Goal: Task Accomplishment & Management: Use online tool/utility

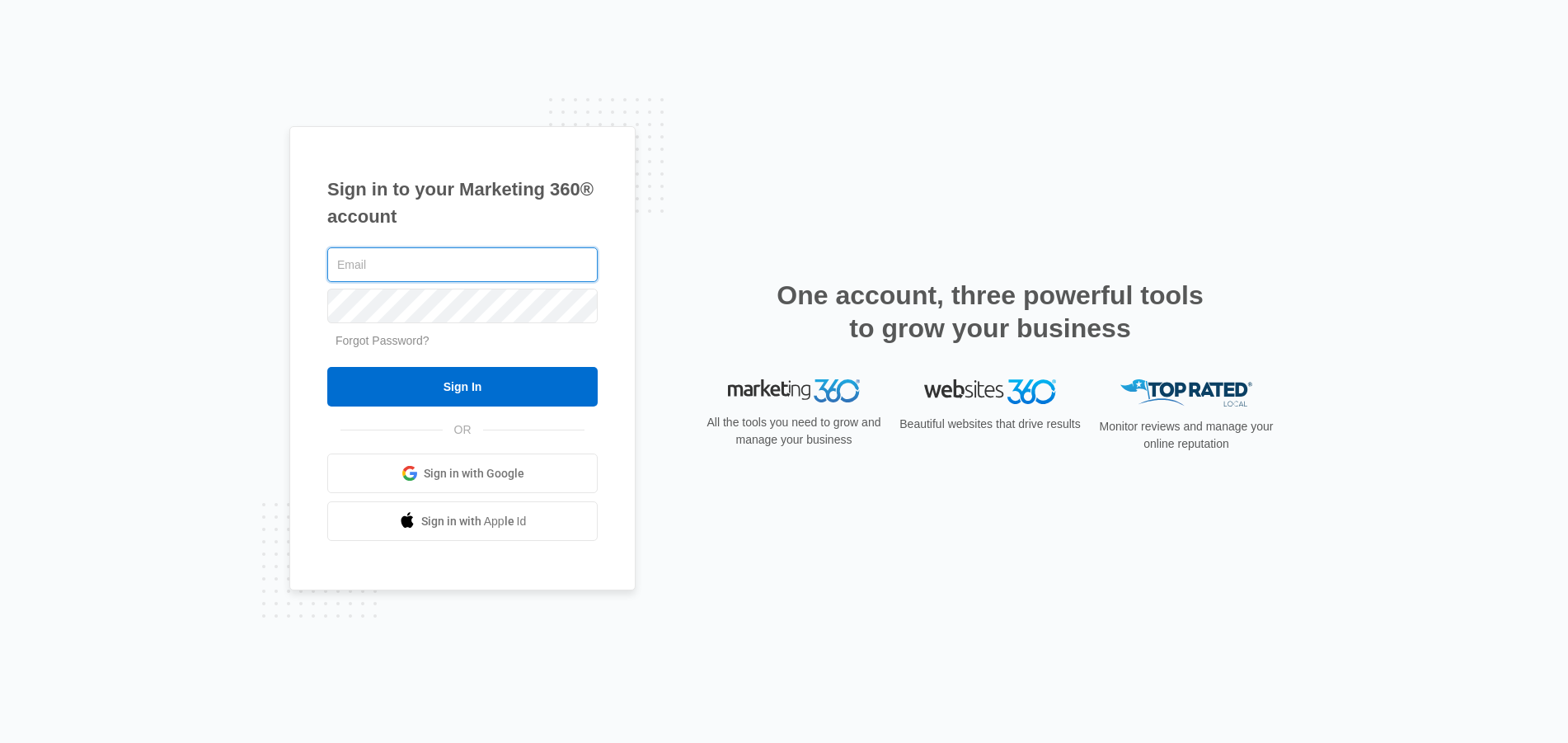
type input "[PERSON_NAME][EMAIL_ADDRESS][PERSON_NAME][DOMAIN_NAME]"
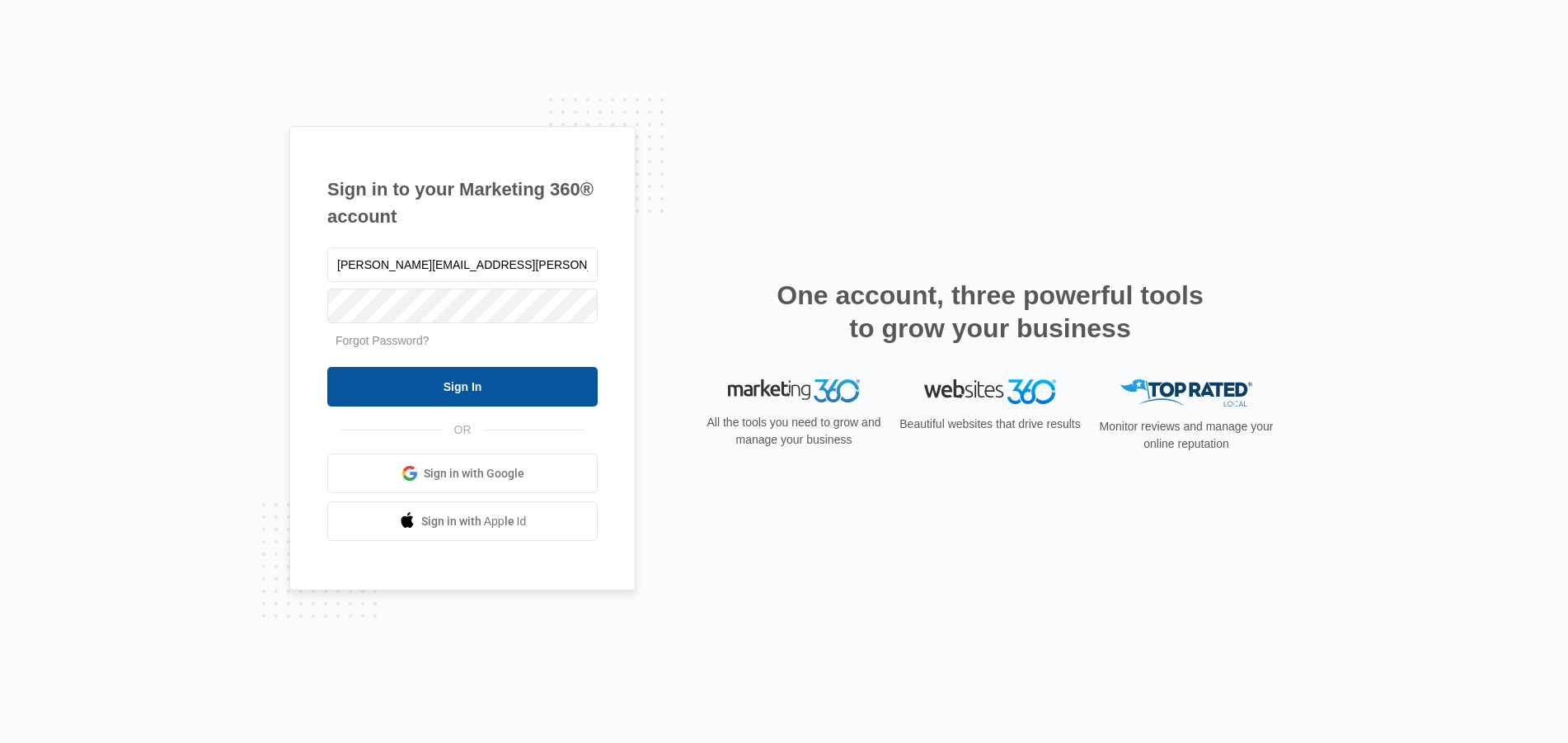
click at [468, 384] on input "Sign In" at bounding box center [462, 386] width 270 height 40
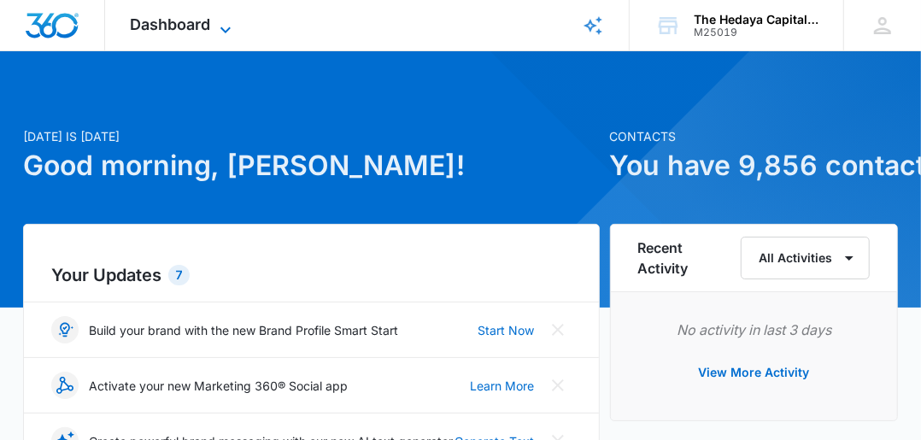
click at [196, 28] on span "Dashboard" at bounding box center [171, 24] width 80 height 18
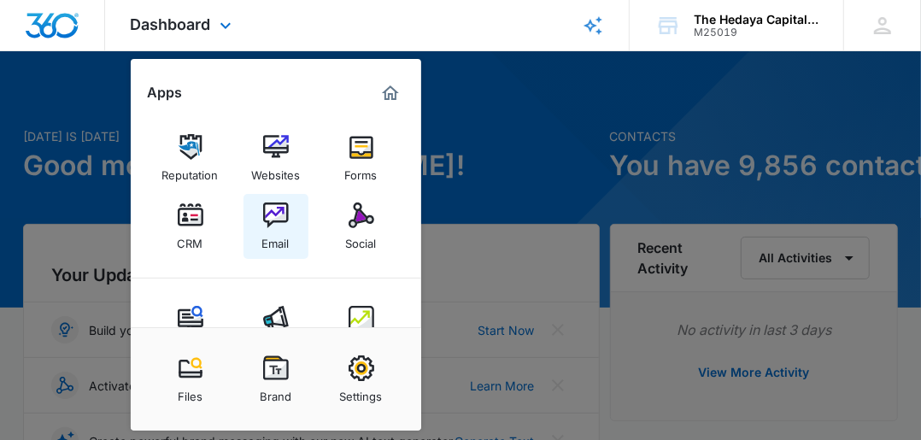
click at [277, 229] on div "Email" at bounding box center [275, 239] width 27 height 22
